Goal: Task Accomplishment & Management: Complete application form

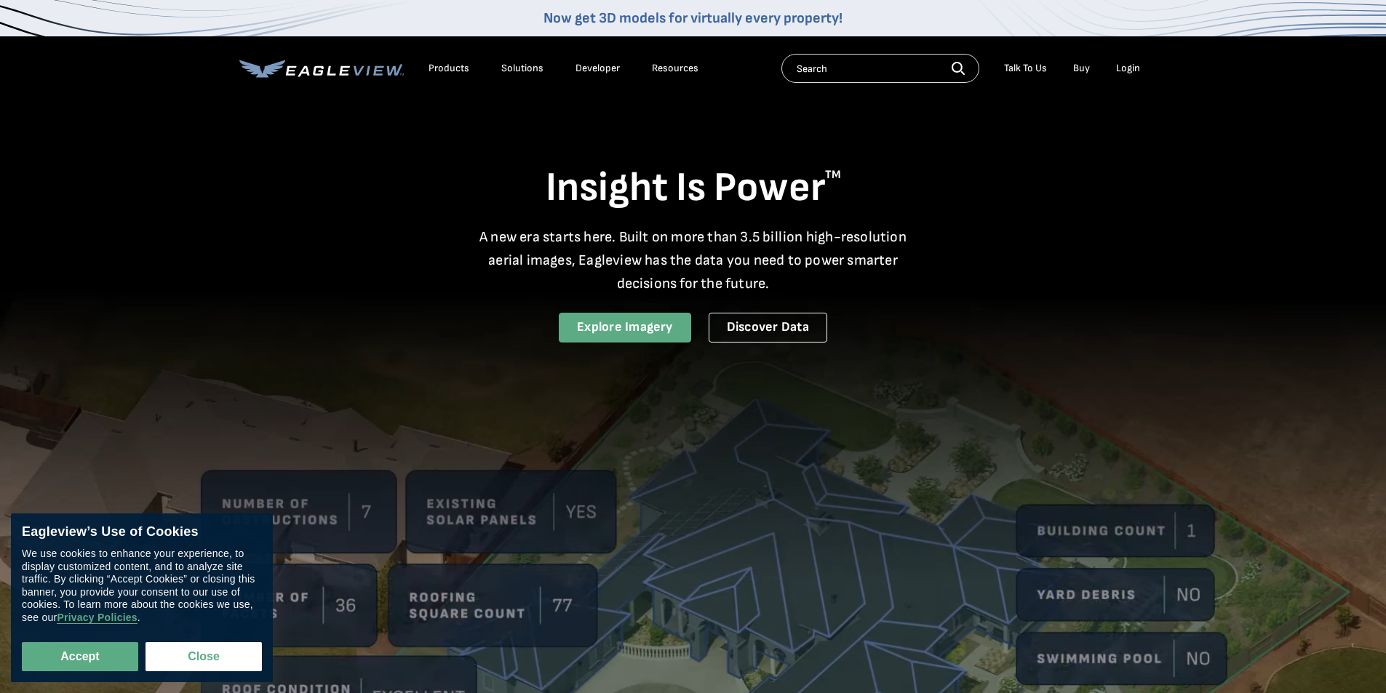
click at [581, 327] on link "Explore Imagery" at bounding box center [625, 328] width 132 height 30
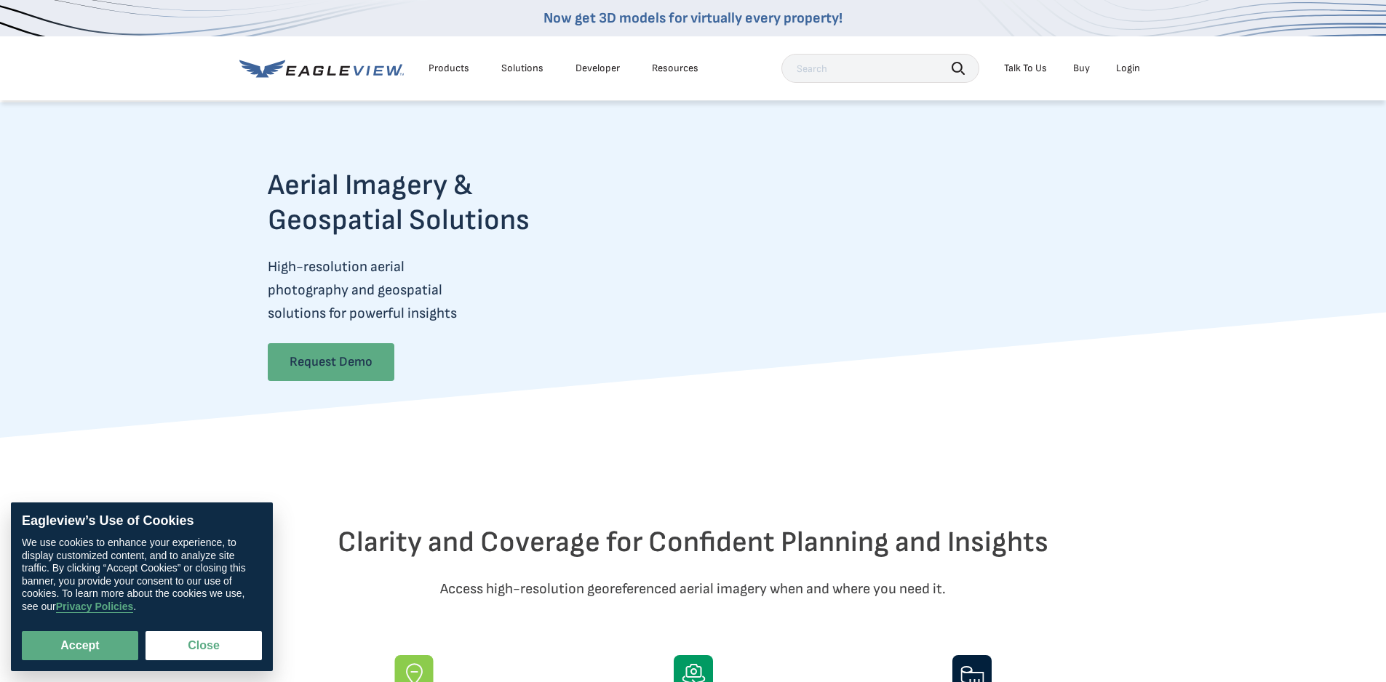
click at [332, 362] on link "Request Demo" at bounding box center [331, 362] width 127 height 38
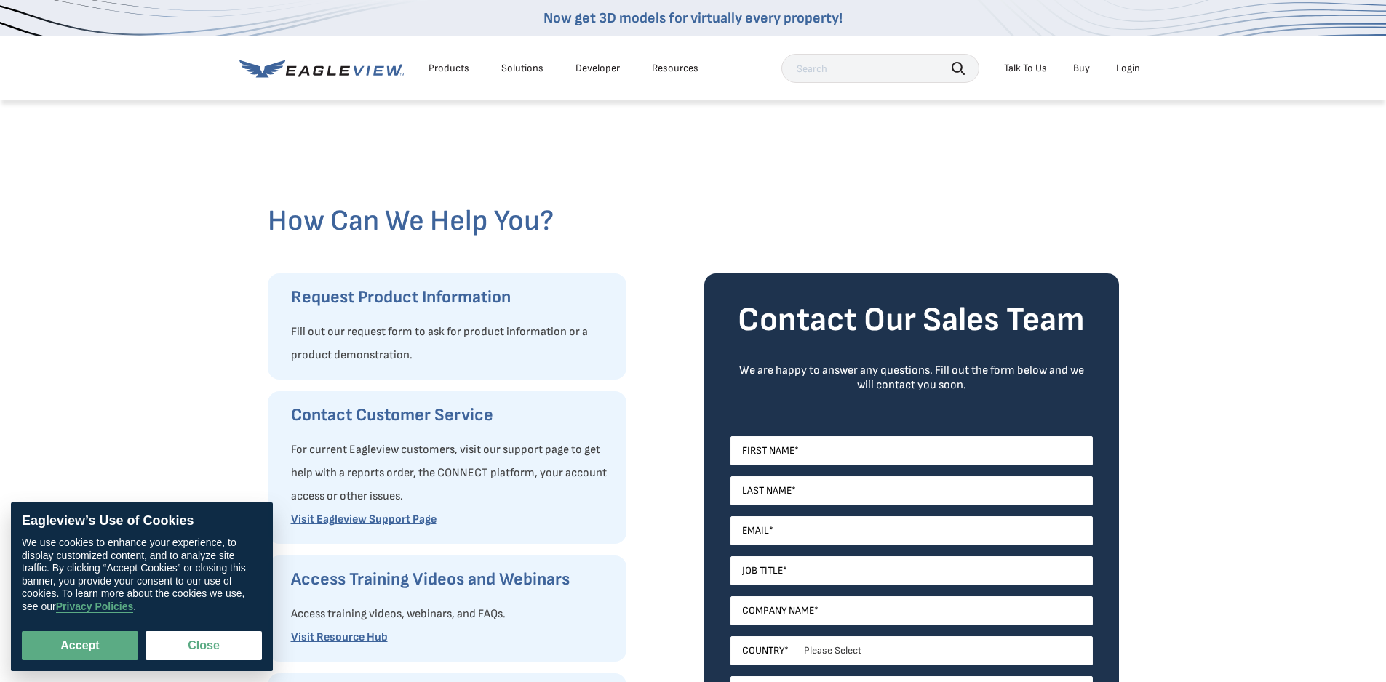
click at [466, 66] on div "Products" at bounding box center [448, 68] width 41 height 13
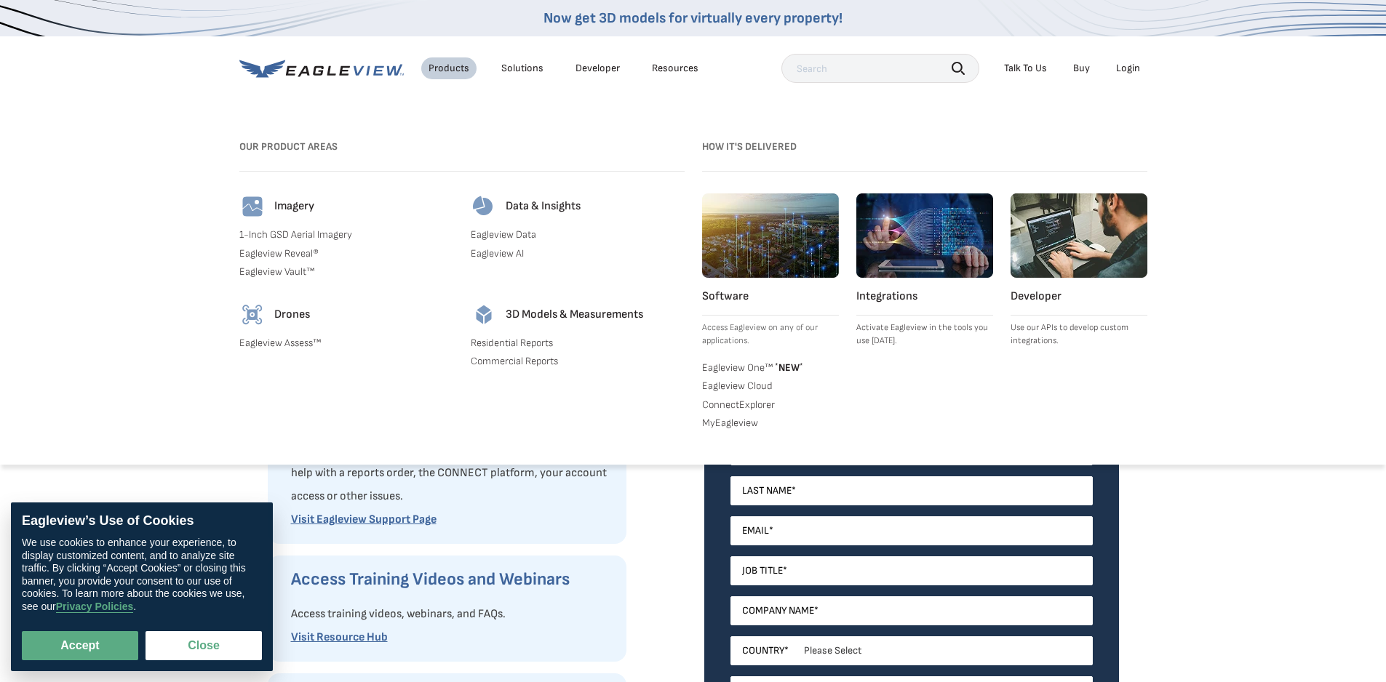
click at [147, 236] on div "Search Products Our Product Areas Imagery 1-Inch GSD Aerial Imagery *" at bounding box center [693, 291] width 1386 height 347
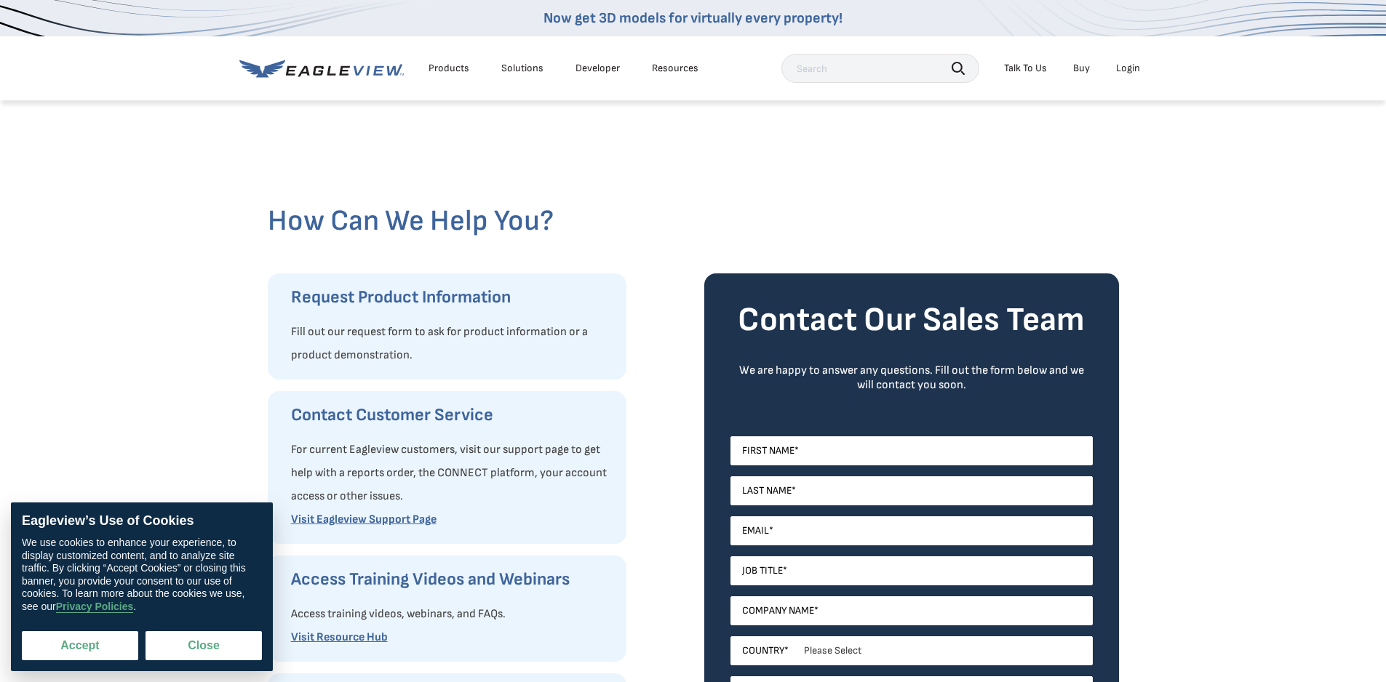
click at [92, 645] on button "Accept" at bounding box center [80, 645] width 116 height 29
checkbox input "true"
